Goal: Transaction & Acquisition: Purchase product/service

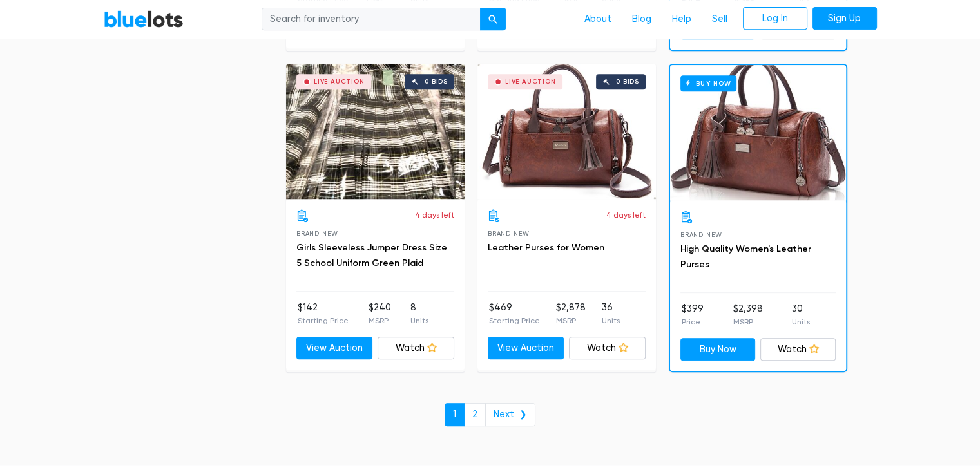
scroll to position [5510, 0]
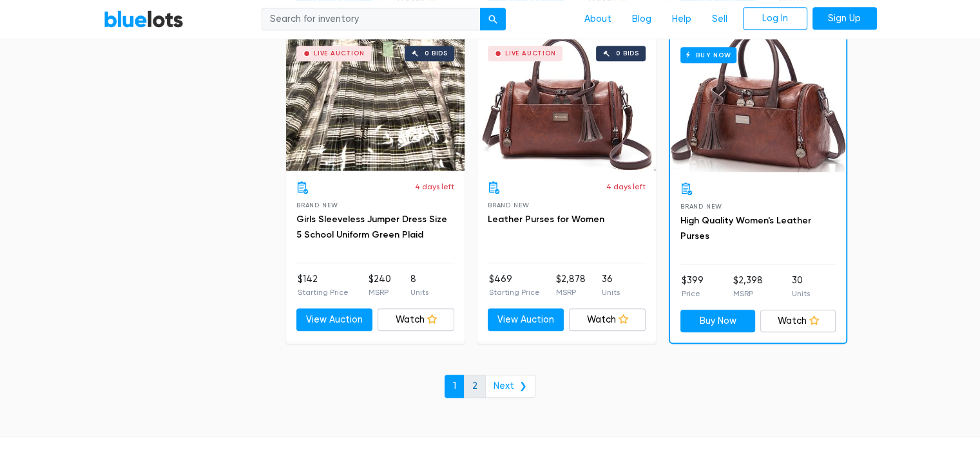
click at [477, 382] on link "2" at bounding box center [475, 386] width 22 height 23
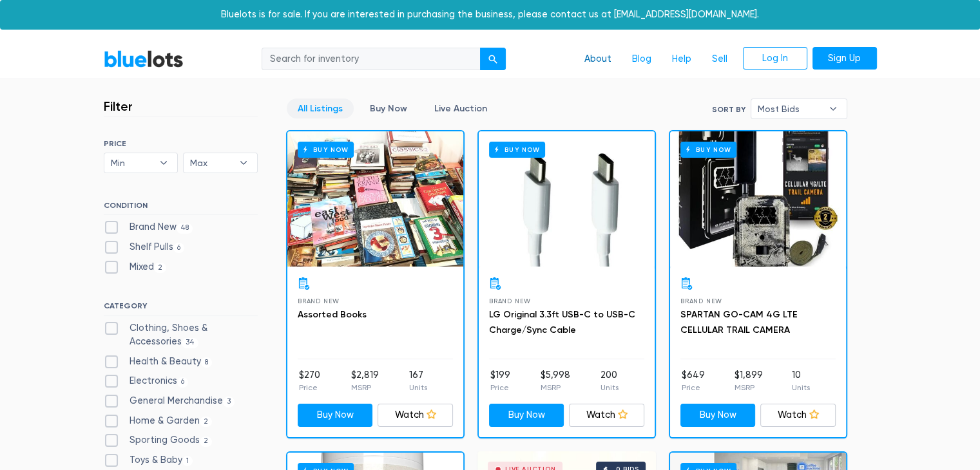
click at [600, 59] on link "About" at bounding box center [598, 59] width 48 height 24
click at [150, 380] on label "Electronics 6" at bounding box center [146, 381] width 85 height 14
click at [112, 380] on input "Electronics 6" at bounding box center [108, 378] width 8 height 8
checkbox input "true"
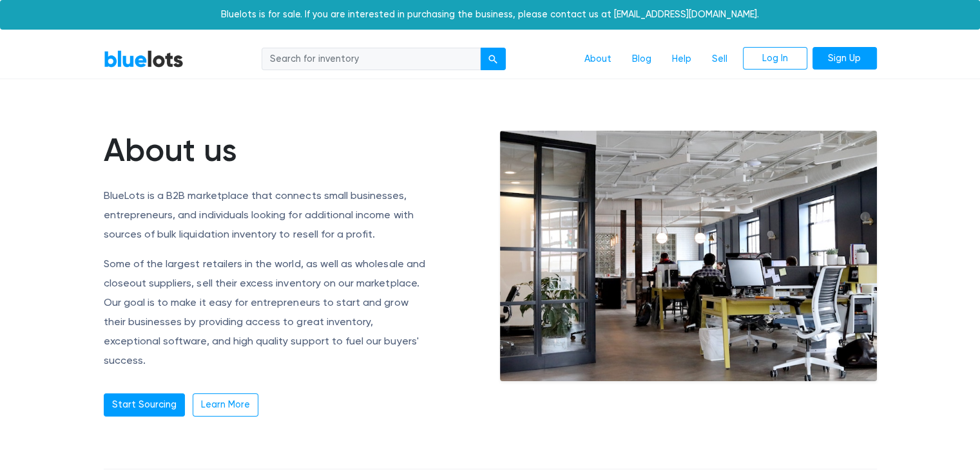
click at [399, 60] on input "search" at bounding box center [371, 59] width 219 height 23
type input "vitamix"
click at [485, 57] on button "submit" at bounding box center [493, 59] width 26 height 23
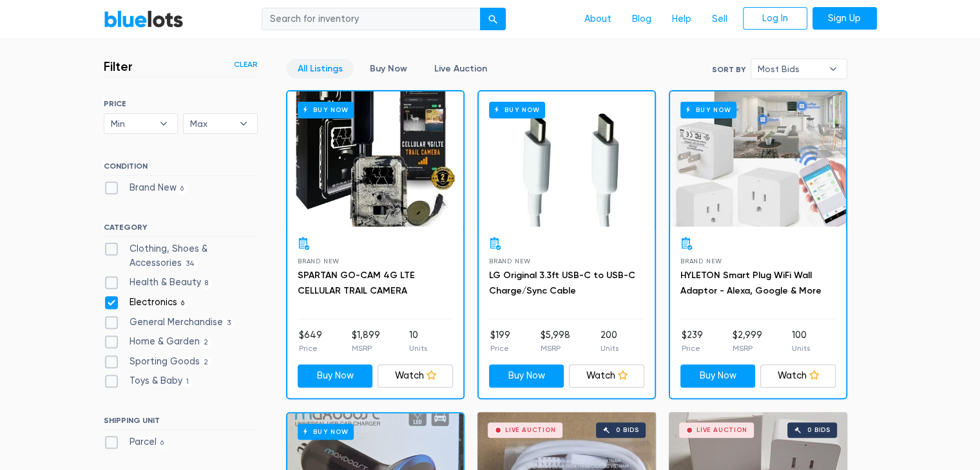
scroll to position [387, 0]
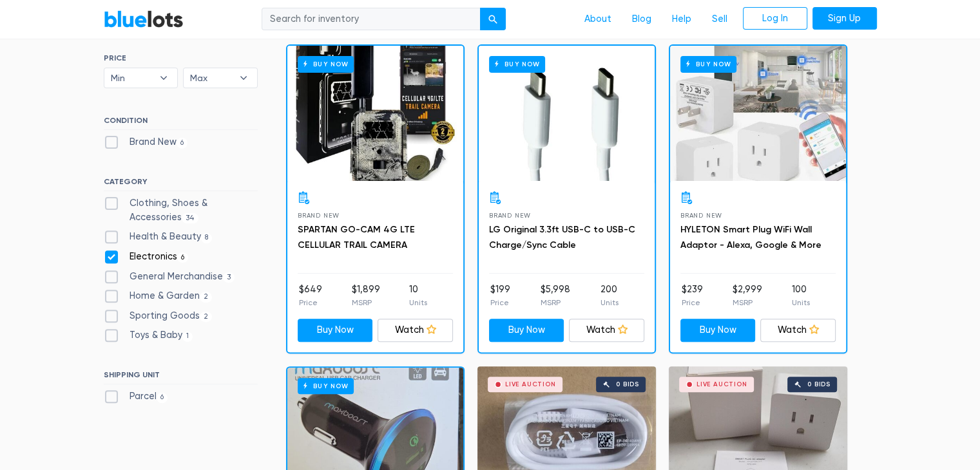
click at [111, 258] on label "Electronics 6" at bounding box center [146, 257] width 85 height 14
click at [111, 258] on input "Electronics 6" at bounding box center [108, 254] width 8 height 8
checkbox input "false"
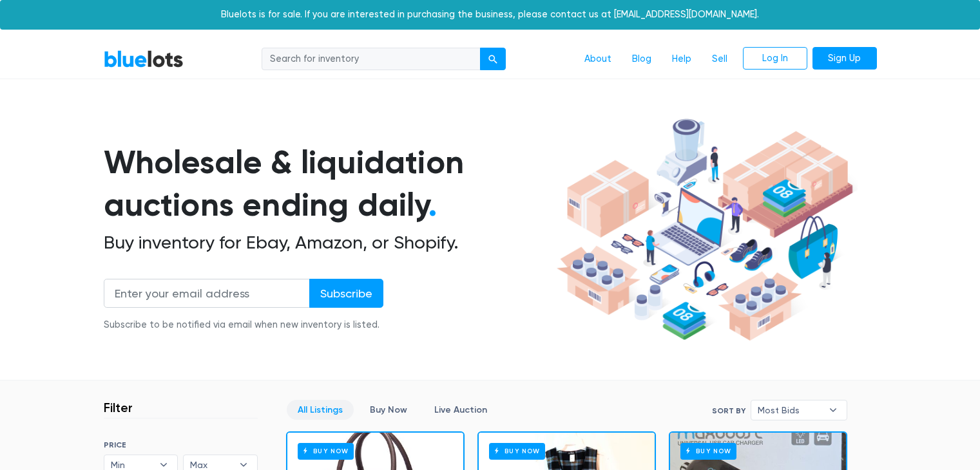
scroll to position [347, 0]
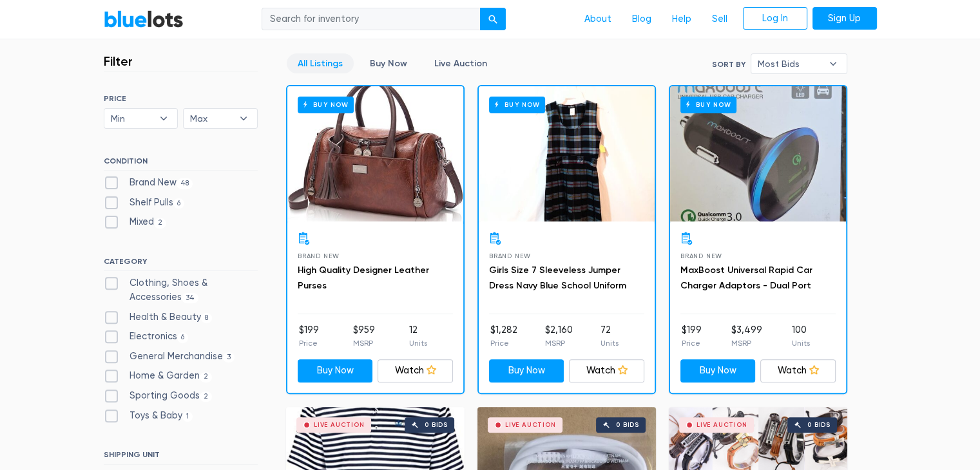
click at [109, 372] on label "Home & Garden 2" at bounding box center [158, 376] width 109 height 14
click at [109, 372] on Garden"] "Home & Garden 2" at bounding box center [108, 373] width 8 height 8
checkbox Garden"] "true"
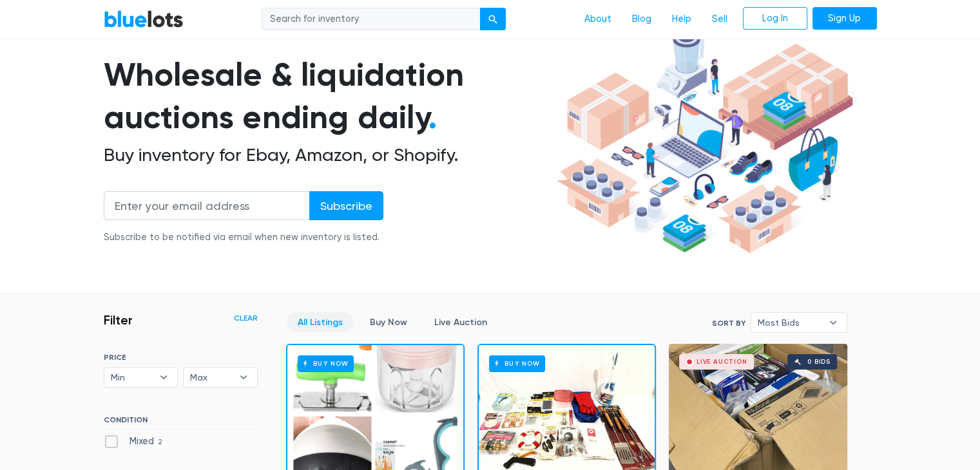
scroll to position [85, 0]
